Goal: Obtain resource: Obtain resource

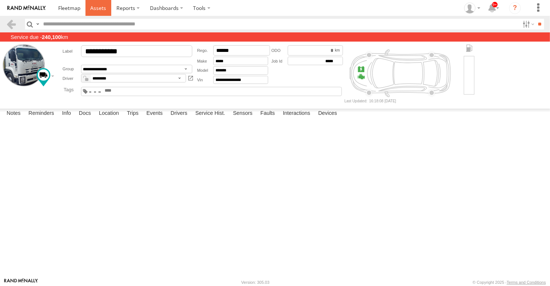
click at [97, 11] on span at bounding box center [98, 7] width 16 height 7
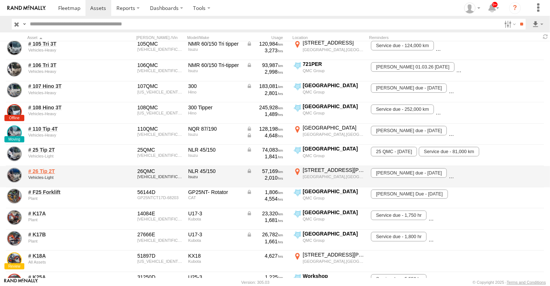
scroll to position [123, 0]
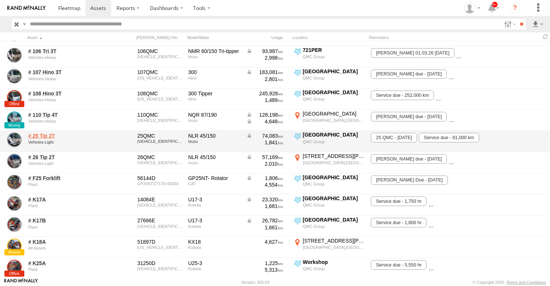
click at [38, 134] on link "# 25 Tip 2T" at bounding box center [63, 136] width 71 height 7
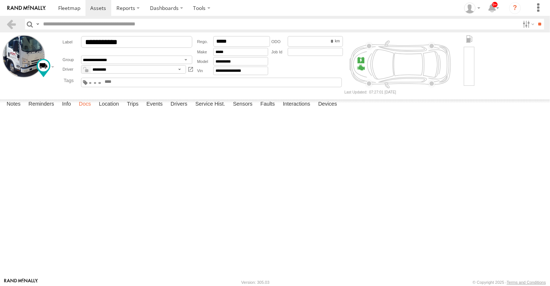
click at [82, 110] on label "Docs" at bounding box center [85, 104] width 20 height 10
click at [0, 0] on link at bounding box center [0, 0] width 0 height 0
click at [94, 9] on span at bounding box center [98, 7] width 16 height 7
